Goal: Task Accomplishment & Management: Manage account settings

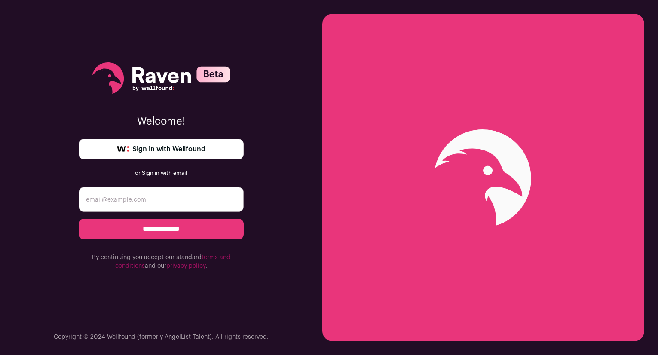
click at [155, 193] on input "email" at bounding box center [161, 199] width 165 height 25
click at [161, 148] on span "Sign in with Wellfound" at bounding box center [168, 149] width 73 height 10
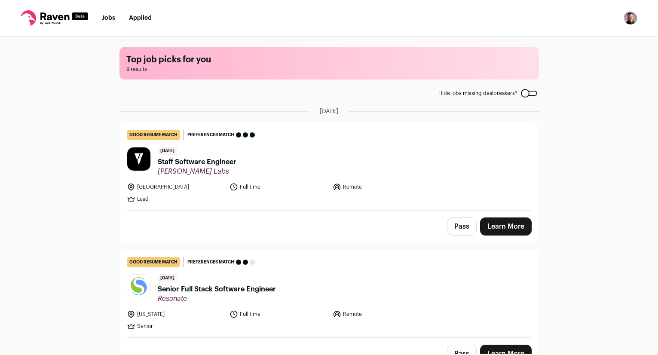
click at [626, 18] on img "Open dropdown" at bounding box center [630, 18] width 14 height 14
click at [576, 43] on link "Settings" at bounding box center [589, 40] width 95 height 21
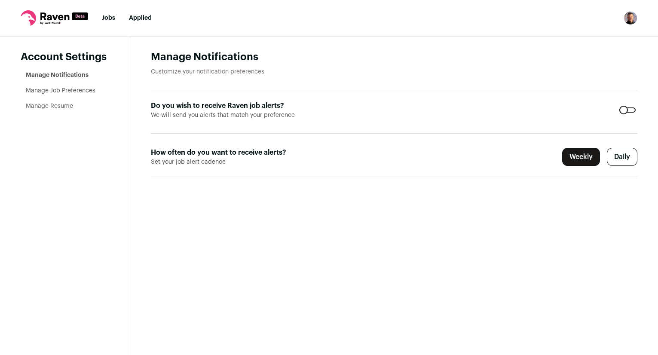
click at [623, 110] on div at bounding box center [627, 109] width 16 height 5
